Goal: Task Accomplishment & Management: Manage account settings

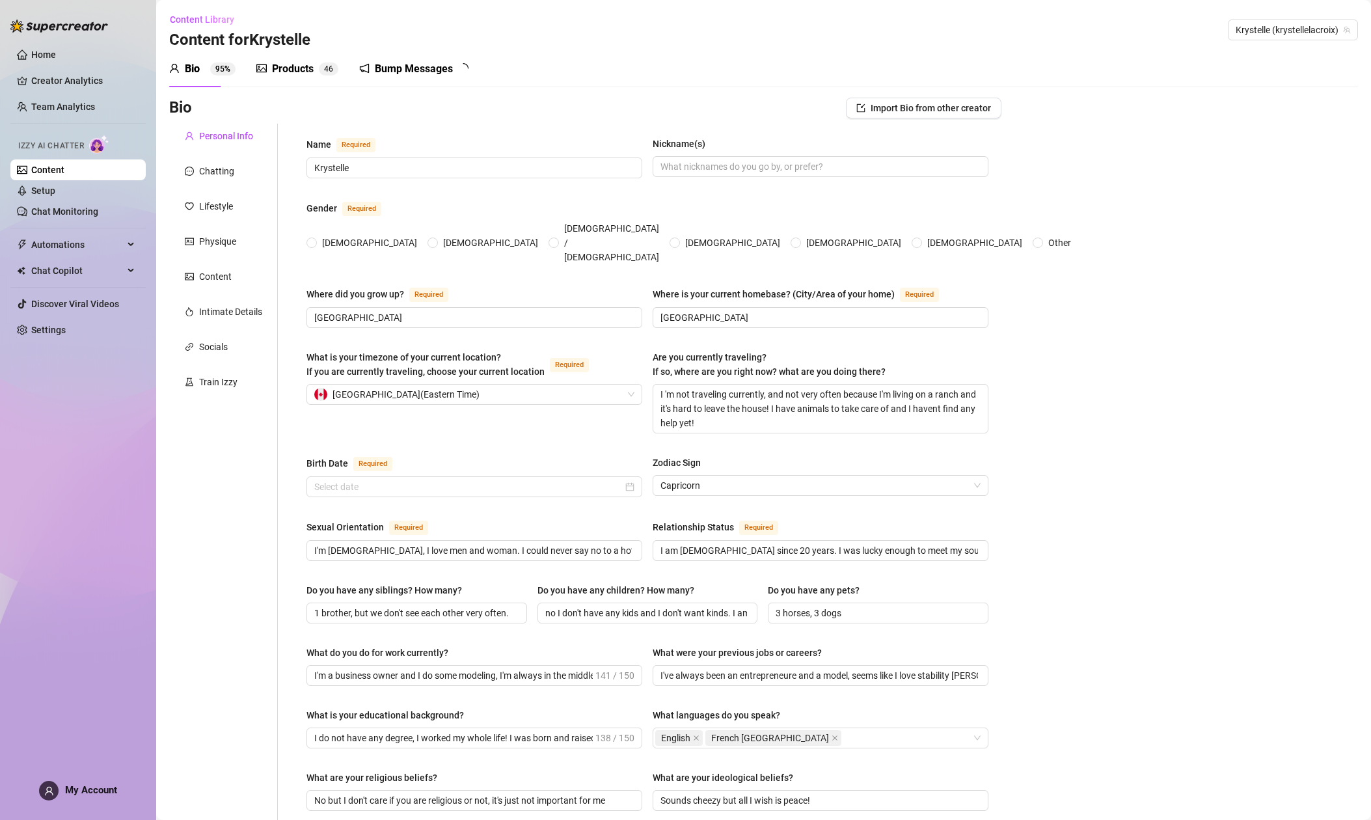
radio input "true"
type input "[DATE]"
click at [45, 325] on link "Settings" at bounding box center [48, 330] width 34 height 10
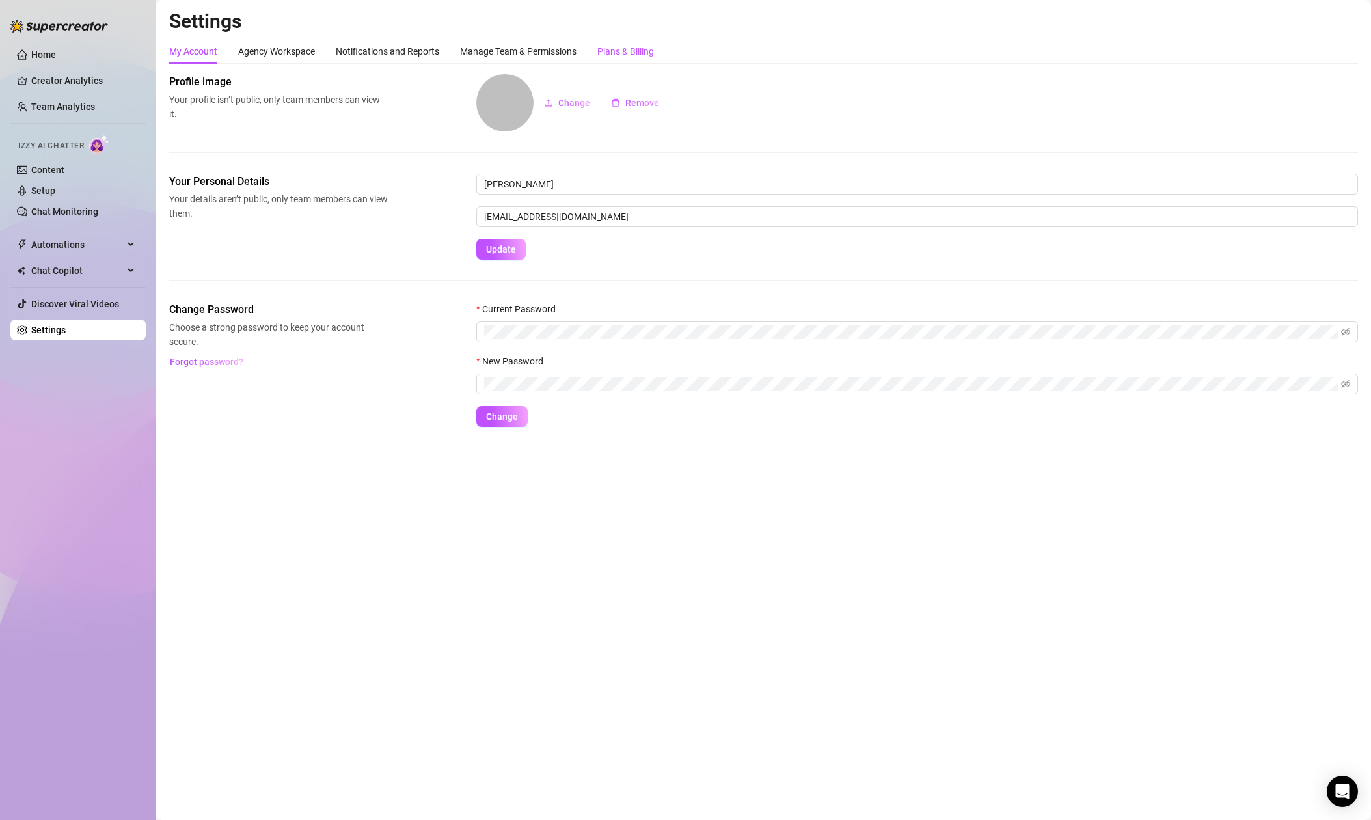
click at [627, 52] on div "Plans & Billing" at bounding box center [625, 51] width 57 height 14
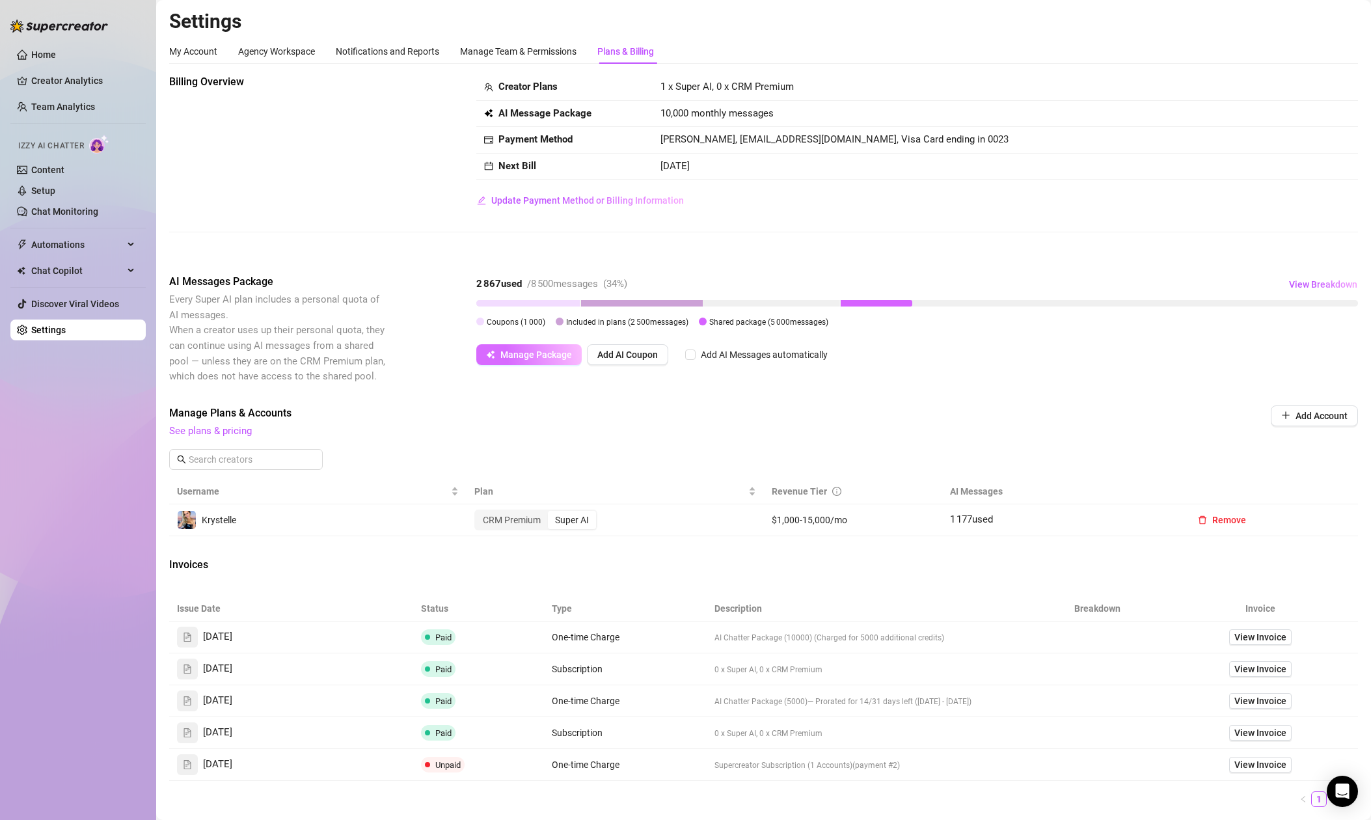
click at [500, 353] on span "Manage Package" at bounding box center [536, 354] width 72 height 10
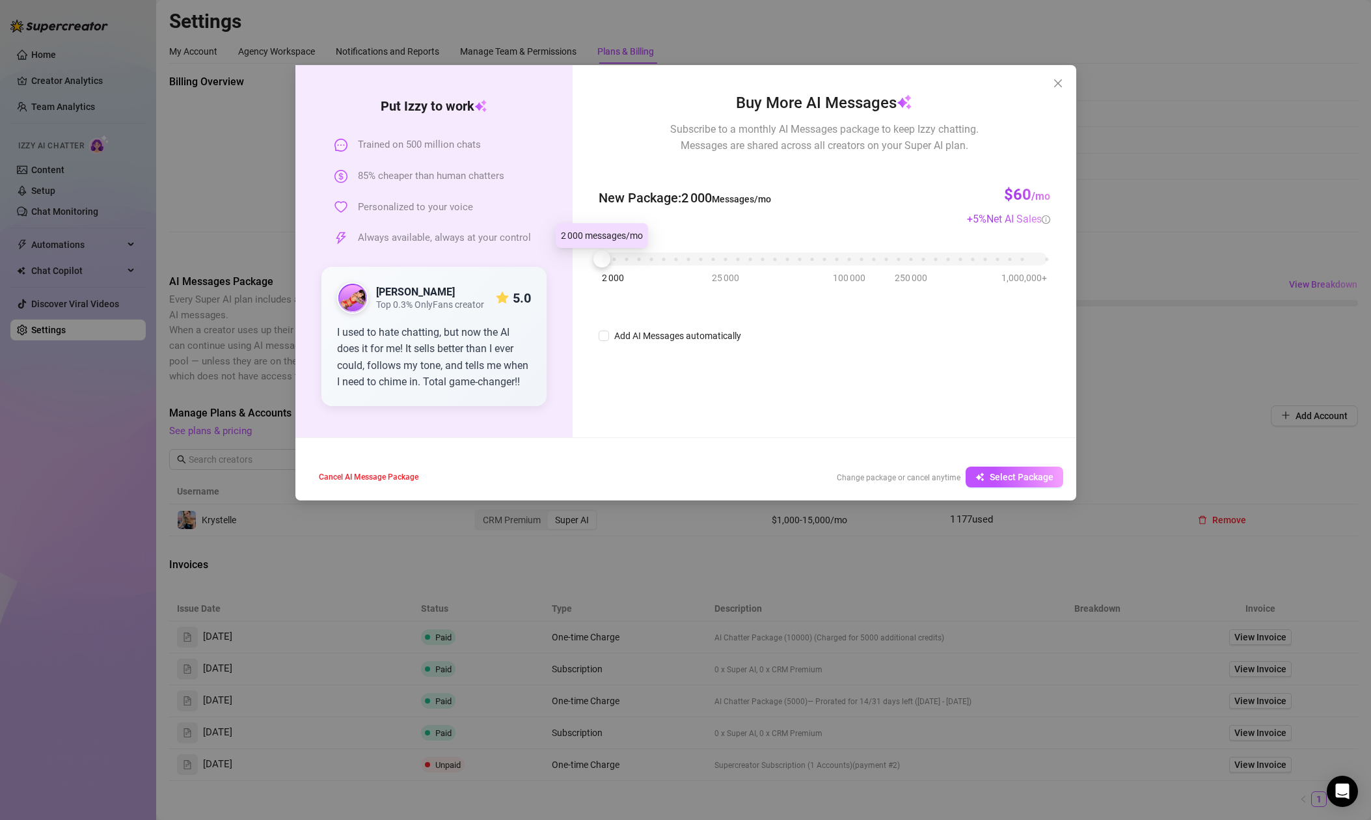
drag, startPoint x: 651, startPoint y: 258, endPoint x: 587, endPoint y: 256, distance: 64.4
click at [587, 256] on div "Buy More AI Messages Subscribe to a monthly AI Messages package to keep Izzy ch…" at bounding box center [824, 251] width 503 height 372
click at [605, 336] on input "Add AI Messages automatically" at bounding box center [604, 336] width 10 height 10
checkbox input "true"
click at [1031, 478] on span "Select Package" at bounding box center [1022, 477] width 64 height 10
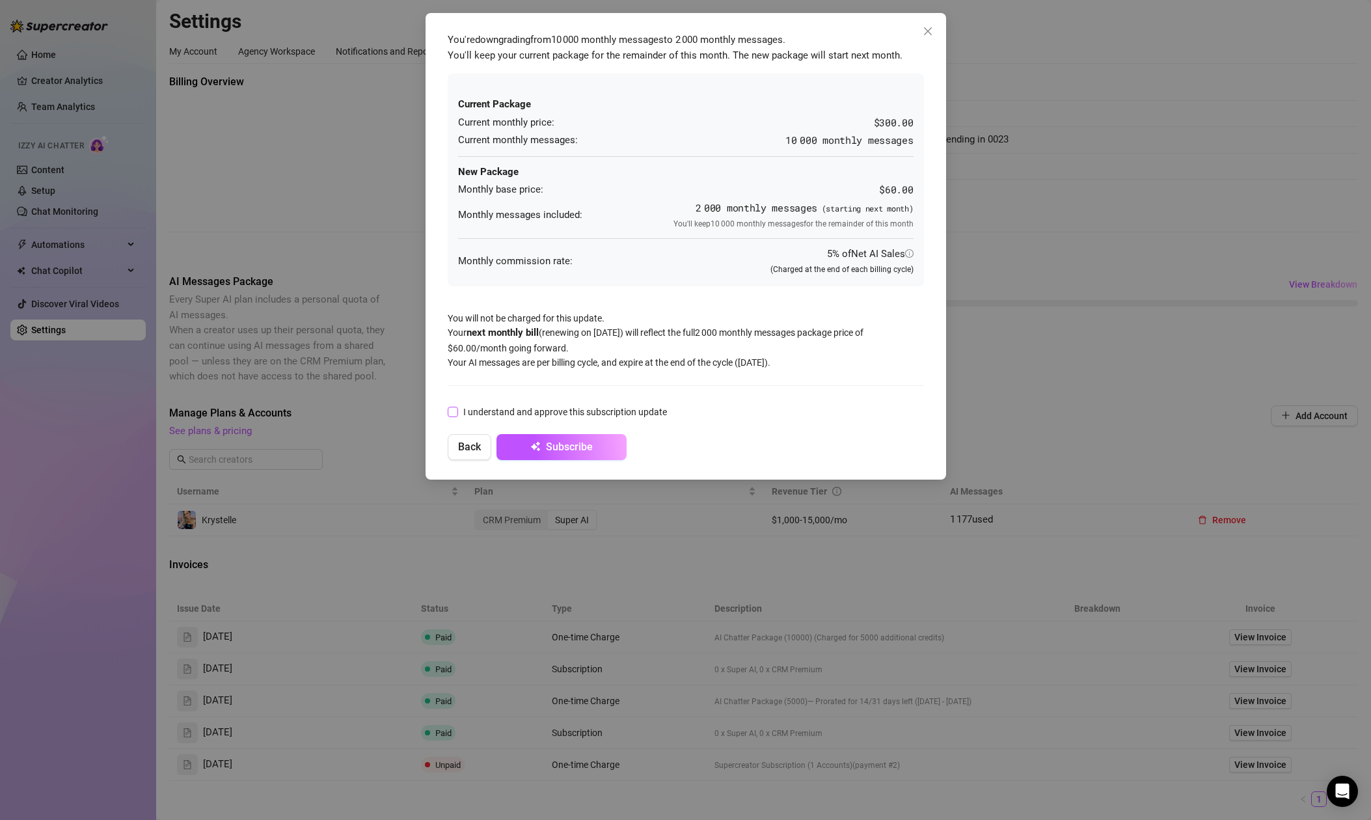
click at [454, 416] on span at bounding box center [453, 412] width 10 height 10
click at [454, 416] on input "I understand and approve this subscription update" at bounding box center [452, 411] width 9 height 9
checkbox input "true"
drag, startPoint x: 769, startPoint y: 25, endPoint x: 720, endPoint y: 27, distance: 49.5
click at [714, 23] on div "You're downgrading from 10 000 monthly messages to 2 000 monthly messages . You…" at bounding box center [686, 246] width 521 height 467
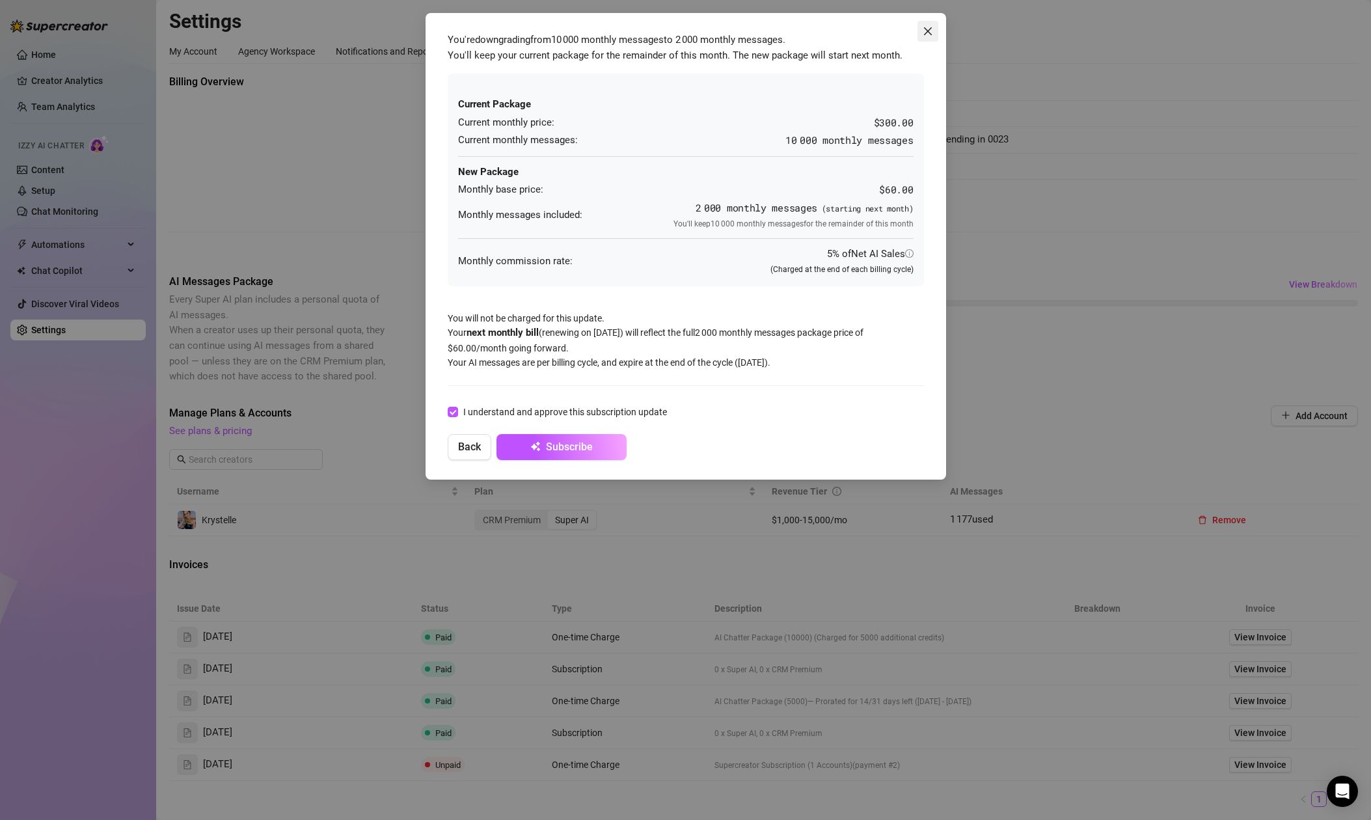
click at [929, 30] on icon "close" at bounding box center [928, 31] width 10 height 10
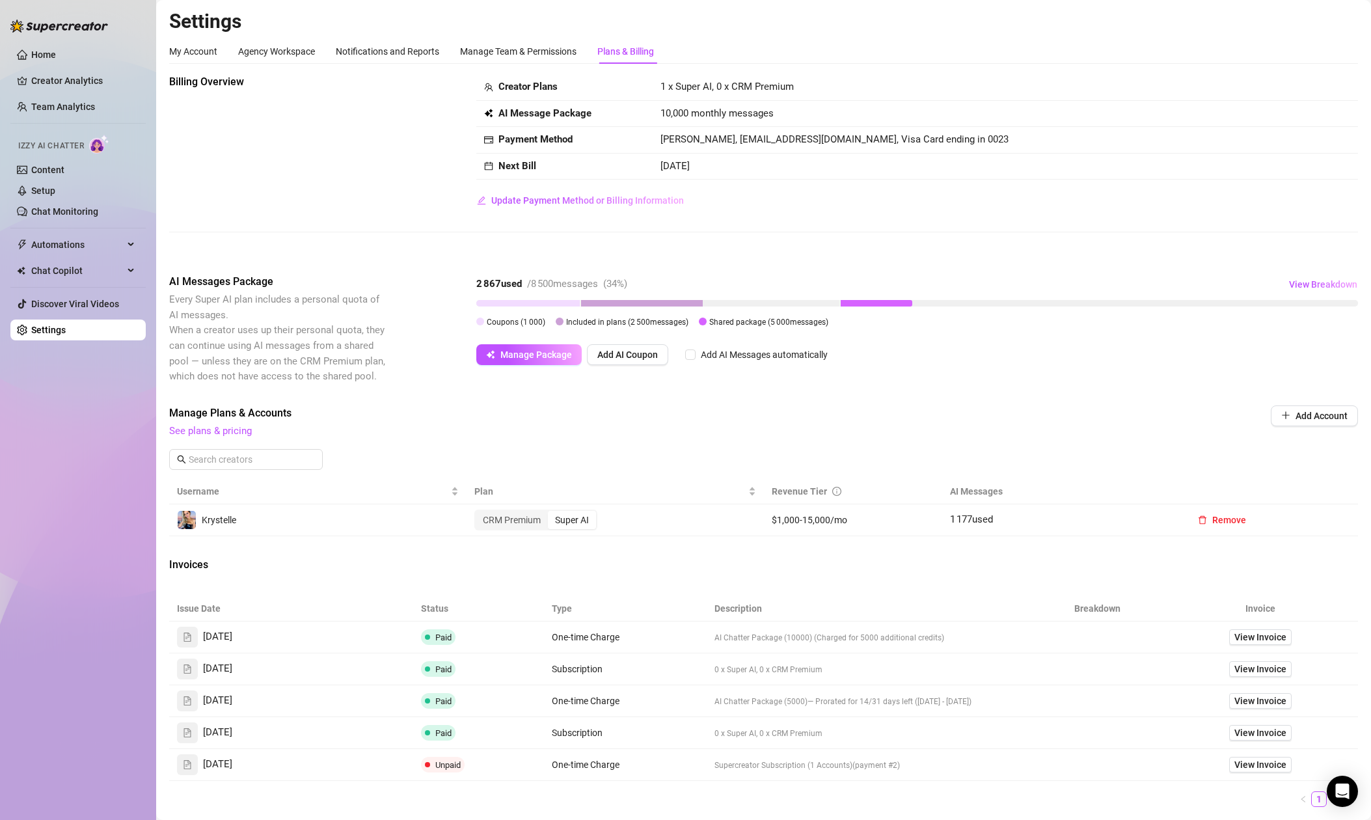
click at [516, 353] on span "Manage Package" at bounding box center [536, 354] width 72 height 10
checkbox input "false"
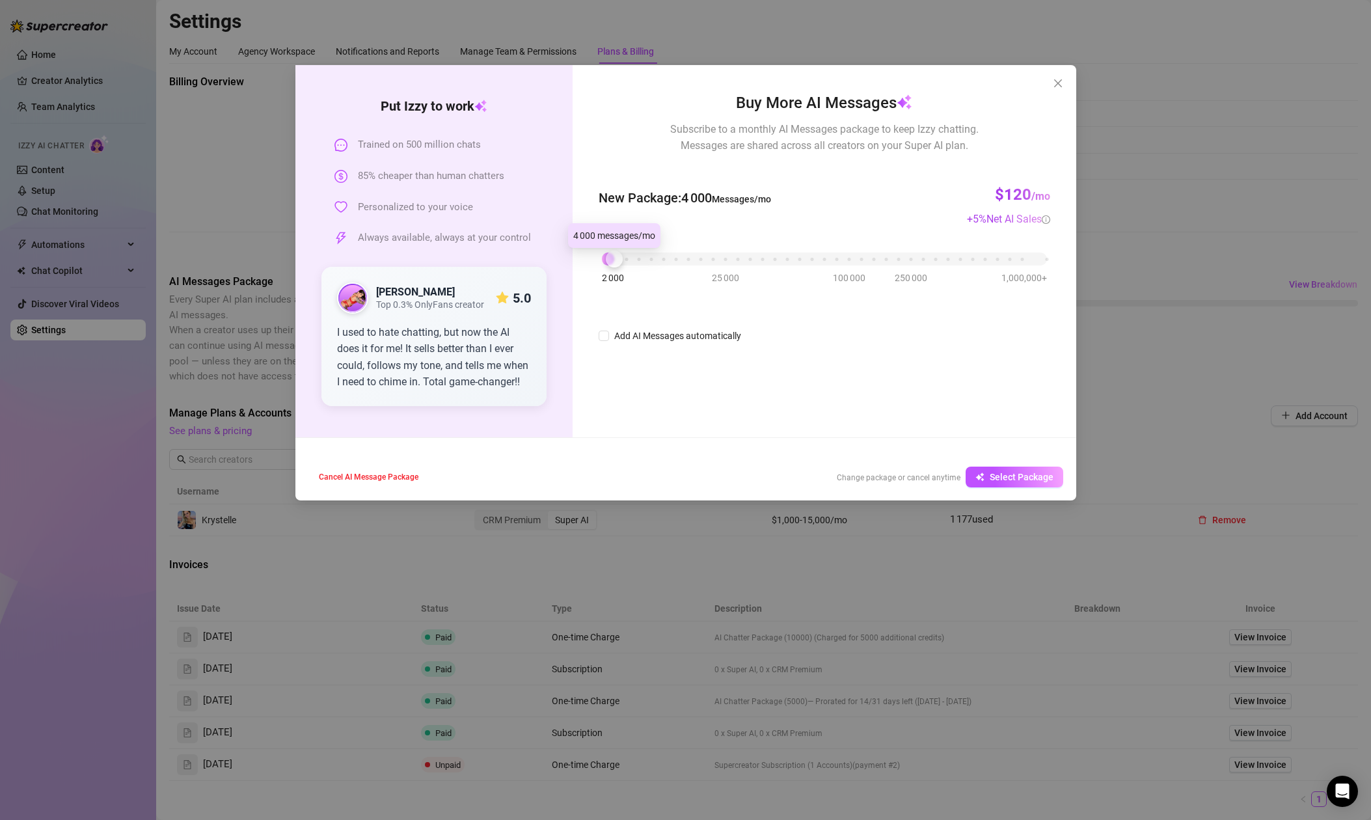
drag, startPoint x: 646, startPoint y: 256, endPoint x: 611, endPoint y: 258, distance: 34.5
click at [611, 258] on div at bounding box center [614, 259] width 17 height 17
drag, startPoint x: 611, startPoint y: 258, endPoint x: 595, endPoint y: 257, distance: 15.6
click at [595, 257] on div at bounding box center [601, 259] width 17 height 17
click at [605, 260] on div at bounding box center [601, 259] width 17 height 17
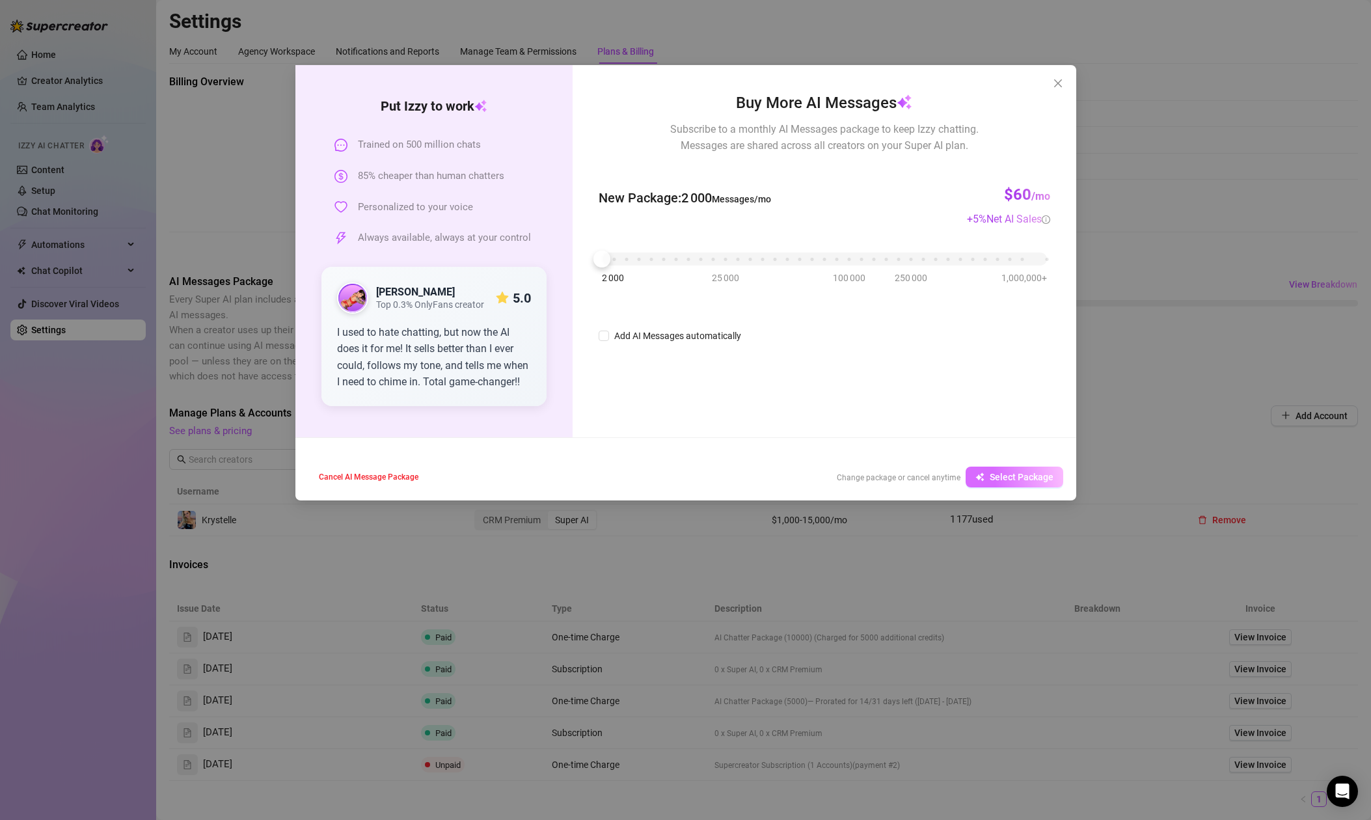
click at [1028, 475] on span "Select Package" at bounding box center [1022, 477] width 64 height 10
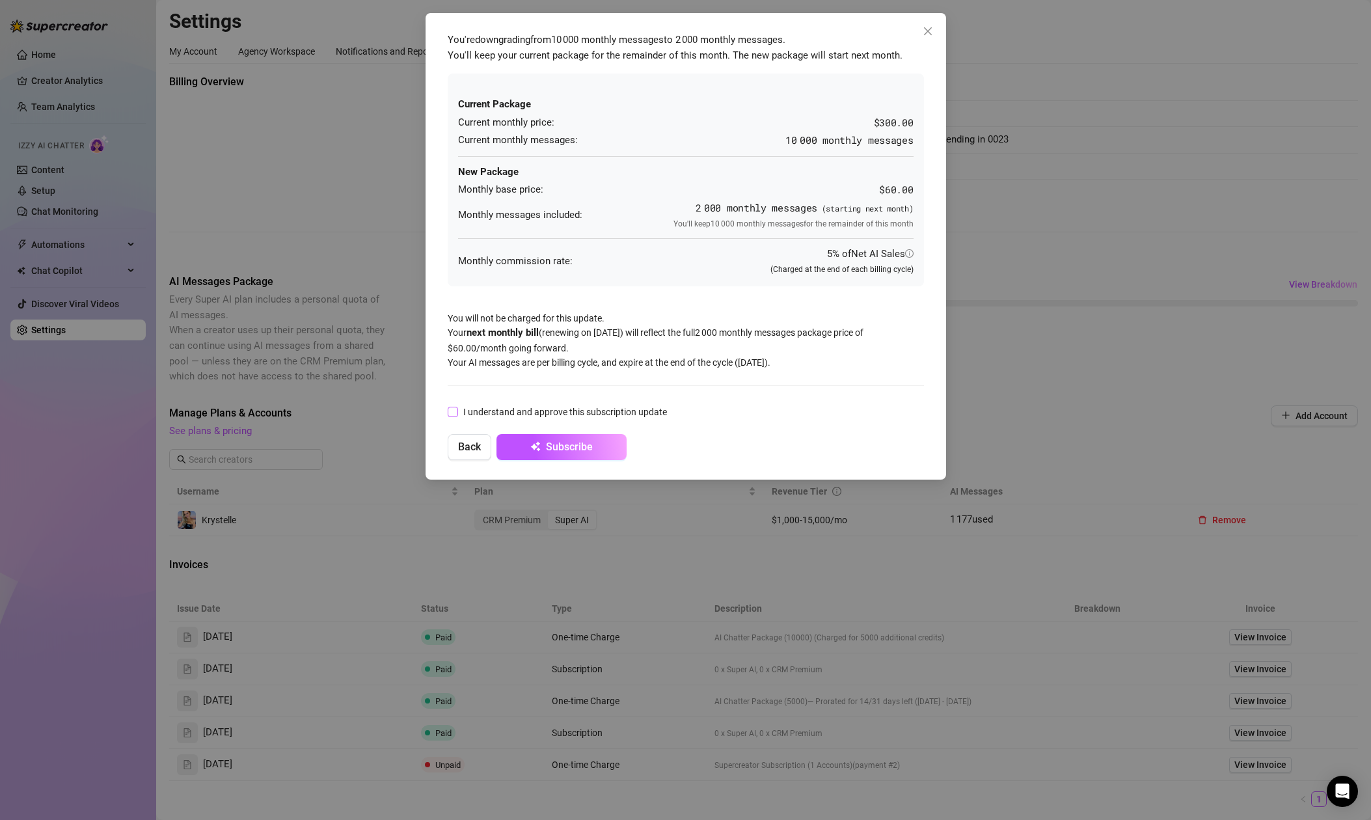
click at [453, 409] on input "I understand and approve this subscription update" at bounding box center [452, 411] width 9 height 9
checkbox input "true"
click at [584, 444] on span "Subscribe" at bounding box center [569, 447] width 47 height 12
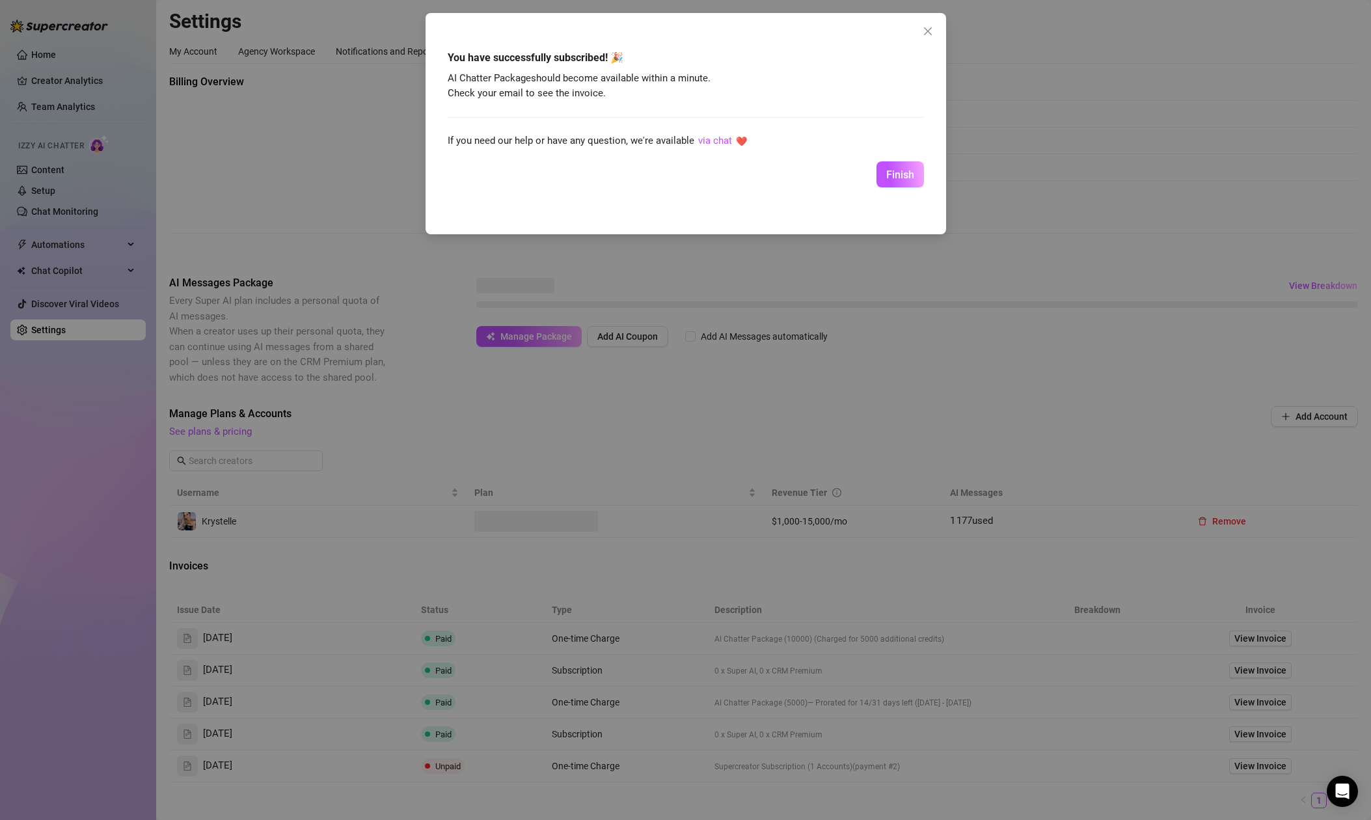
drag, startPoint x: 910, startPoint y: 172, endPoint x: 921, endPoint y: 215, distance: 43.6
click at [910, 172] on span "Finish" at bounding box center [900, 175] width 28 height 12
